Goal: Information Seeking & Learning: Understand process/instructions

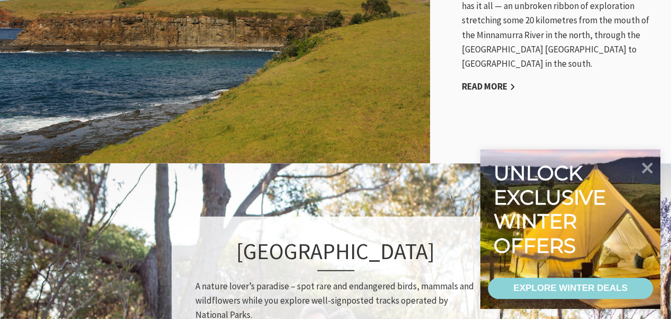
scroll to position [600, 0]
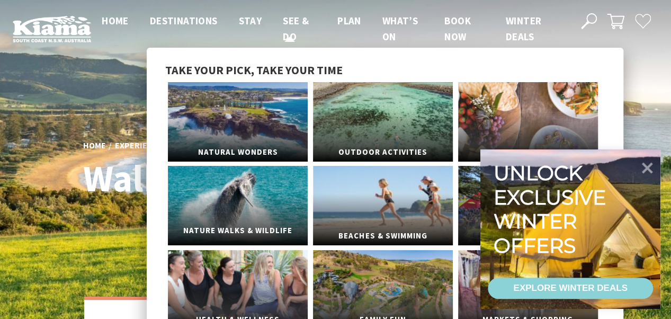
click at [257, 199] on link "Nature Walks & Wildlife" at bounding box center [238, 205] width 140 height 79
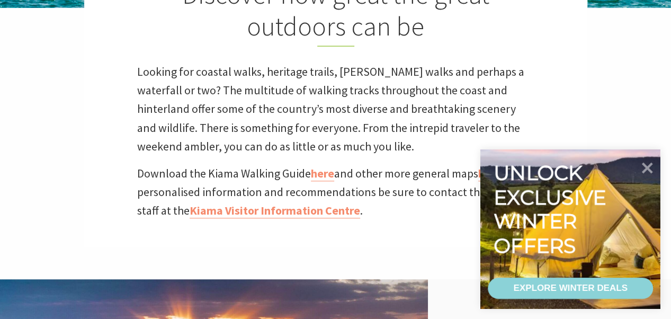
scroll to position [418, 0]
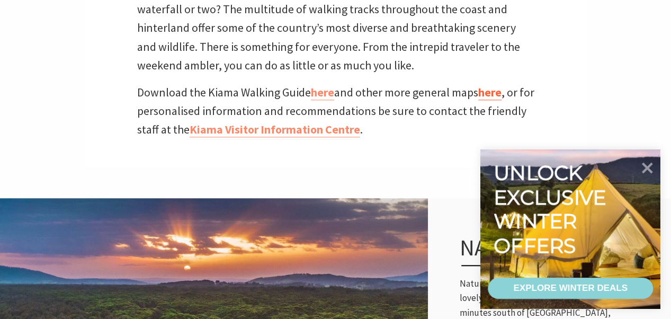
click at [494, 94] on link "here" at bounding box center [489, 92] width 23 height 15
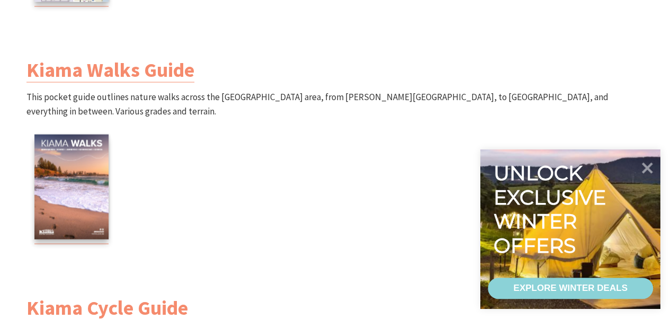
scroll to position [1032, 0]
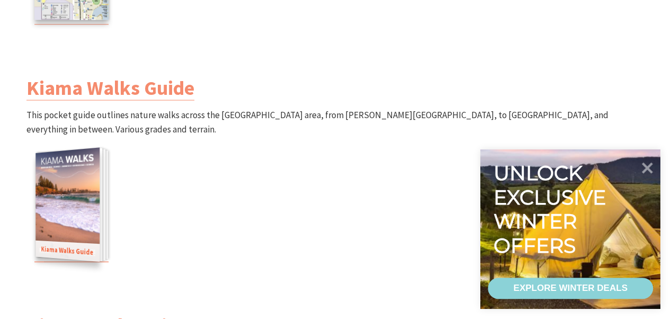
click at [70, 205] on img at bounding box center [67, 205] width 64 height 114
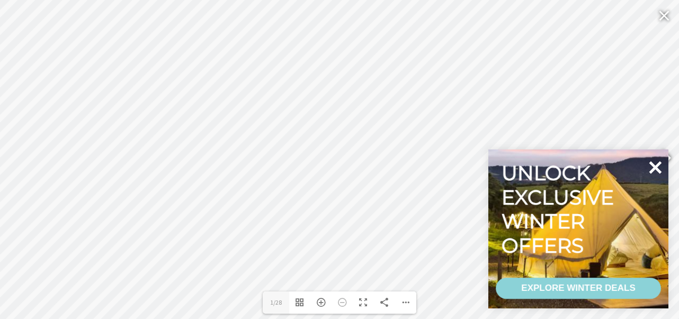
click at [655, 162] on icon at bounding box center [655, 167] width 25 height 25
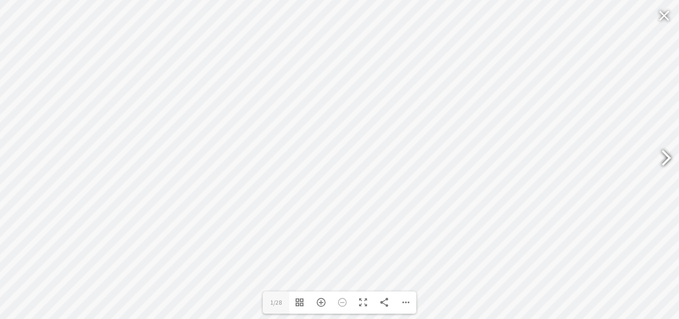
click at [662, 161] on div at bounding box center [662, 159] width 24 height 39
click at [662, 158] on div at bounding box center [662, 159] width 24 height 39
type input "5"
